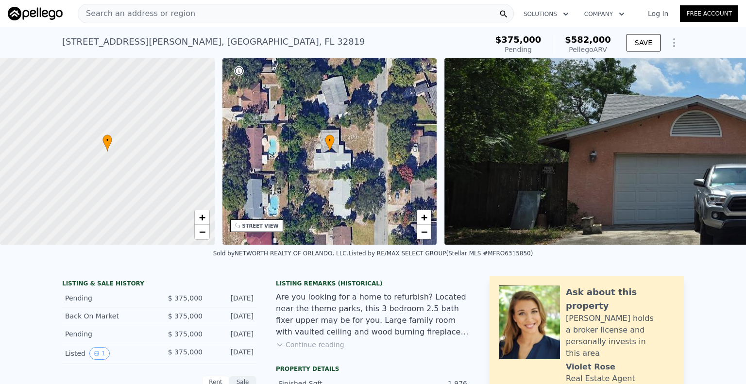
click at [376, 148] on div "• + −" at bounding box center [329, 151] width 215 height 186
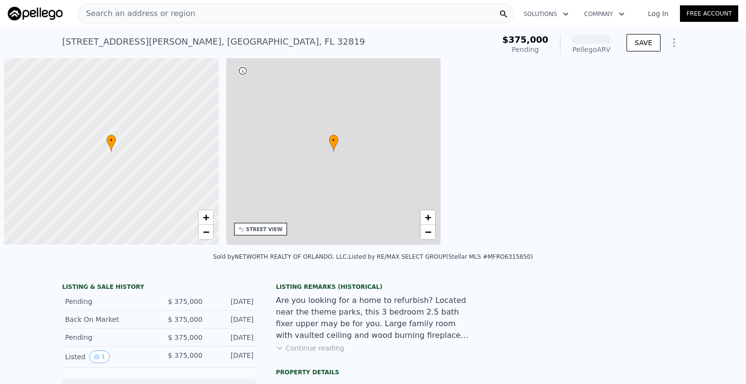
scroll to position [0, 4]
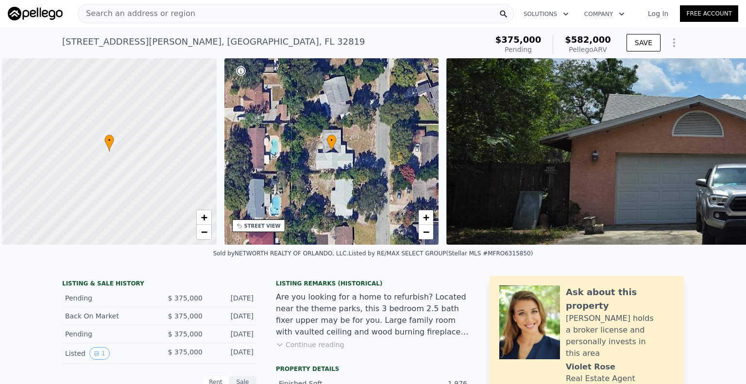
scroll to position [0, 4]
